Goal: Task Accomplishment & Management: Manage account settings

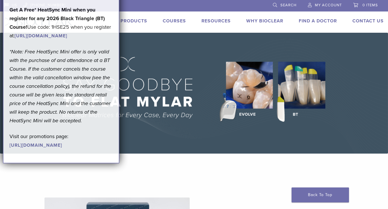
click at [324, 4] on span "My Account" at bounding box center [328, 5] width 27 height 5
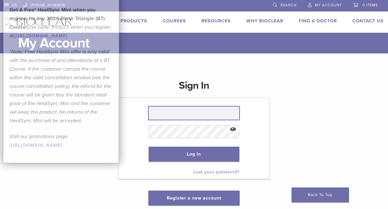
click at [187, 115] on input "text" at bounding box center [194, 113] width 91 height 13
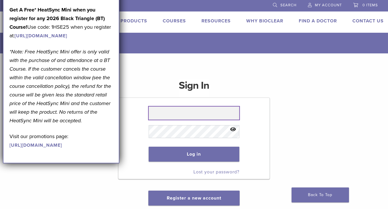
click at [188, 115] on input "text" at bounding box center [194, 113] width 91 height 13
type input "**********"
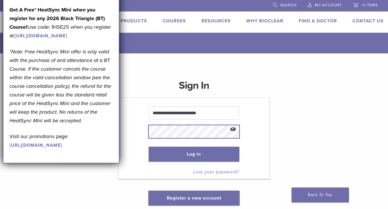
click at [149, 147] on button "Log in" at bounding box center [194, 154] width 91 height 15
click at [232, 130] on button "Show password" at bounding box center [233, 129] width 12 height 15
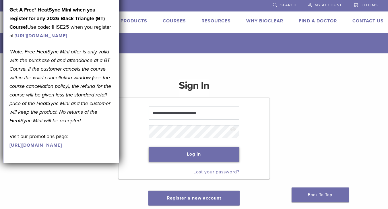
click at [198, 152] on button "Log in" at bounding box center [194, 154] width 91 height 15
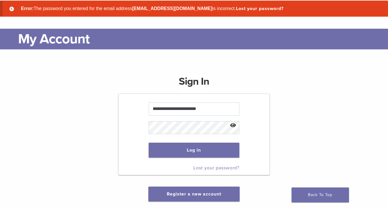
scroll to position [57, 0]
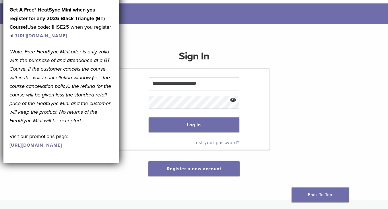
click at [212, 143] on link "Lost your password?" at bounding box center [217, 143] width 46 height 6
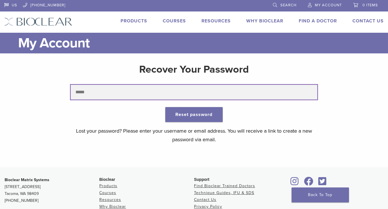
click at [151, 87] on input "text" at bounding box center [194, 92] width 247 height 15
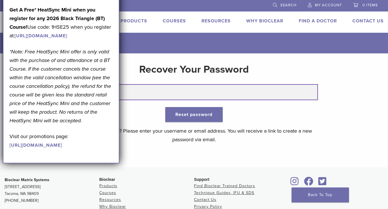
click at [141, 92] on input "text" at bounding box center [194, 92] width 247 height 15
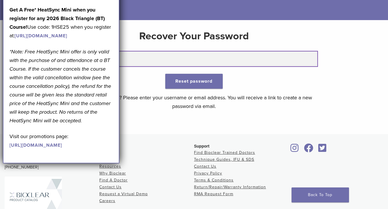
scroll to position [57, 0]
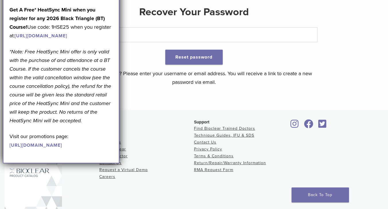
click at [143, 136] on li "Courses" at bounding box center [146, 135] width 95 height 7
click at [104, 40] on p "Get A Free* HeatSync Mini when you register for any 2026 Black Triangle (BT) Co…" at bounding box center [60, 22] width 103 height 34
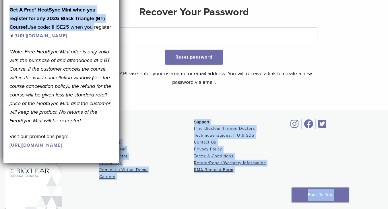
drag, startPoint x: 95, startPoint y: 36, endPoint x: 41, endPoint y: 219, distance: 191.3
click at [41, 209] on html "US 1.855.712.5327 Search My Account 0 items Cart No products in the cart. Back …" at bounding box center [194, 95] width 388 height 305
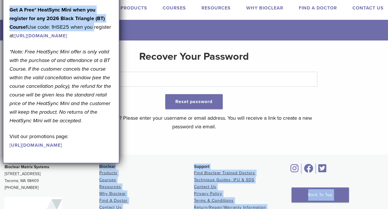
scroll to position [0, 0]
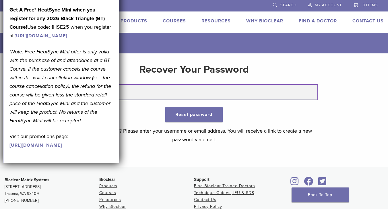
click at [144, 94] on input "****" at bounding box center [194, 92] width 247 height 15
drag, startPoint x: 144, startPoint y: 94, endPoint x: 63, endPoint y: 83, distance: 80.9
click at [63, 83] on body "US 1.855.712.5327 Search My Account 0 items Cart No products in the cart. Back …" at bounding box center [194, 152] width 388 height 305
type input "**********"
